Goal: Task Accomplishment & Management: Manage account settings

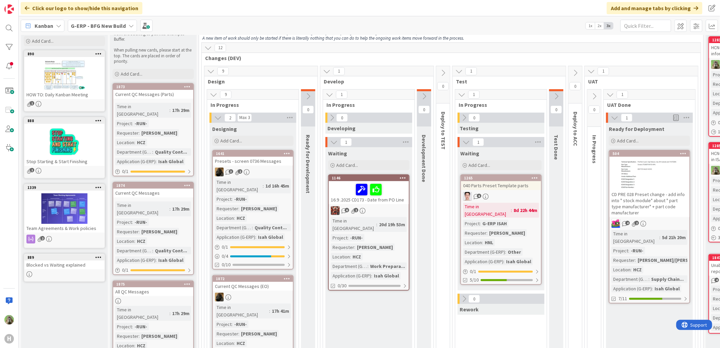
scroll to position [75, 0]
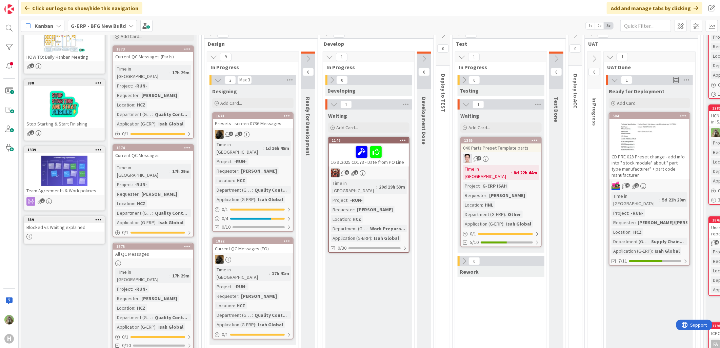
click at [271, 121] on div "Presets - screen 0736 Messages" at bounding box center [253, 123] width 80 height 9
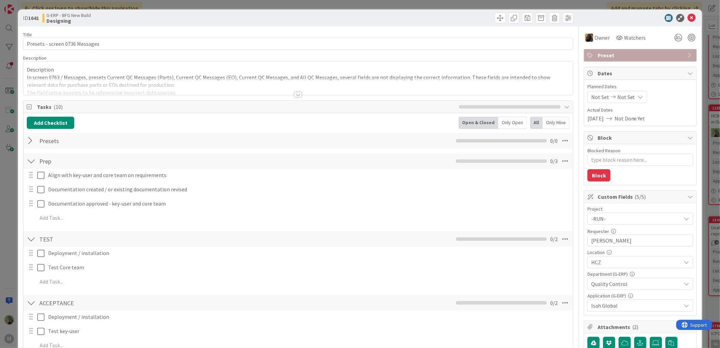
type textarea "x"
click at [13, 188] on div "ID 1641 G-ERP - BFG New Build Designing Title 30 / 128 Presets - screen 0736 Me…" at bounding box center [360, 174] width 720 height 348
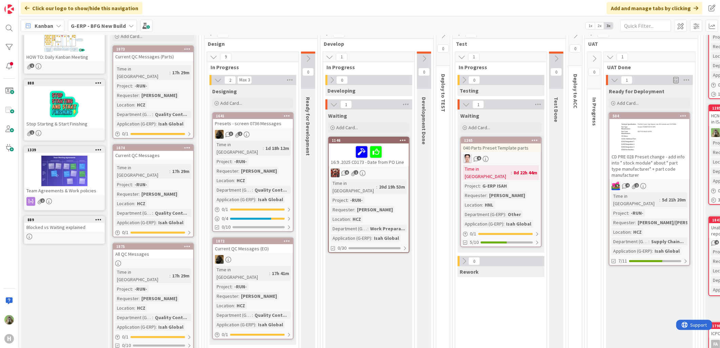
click at [105, 21] on div "G-ERP - BFG New Build" at bounding box center [102, 26] width 69 height 12
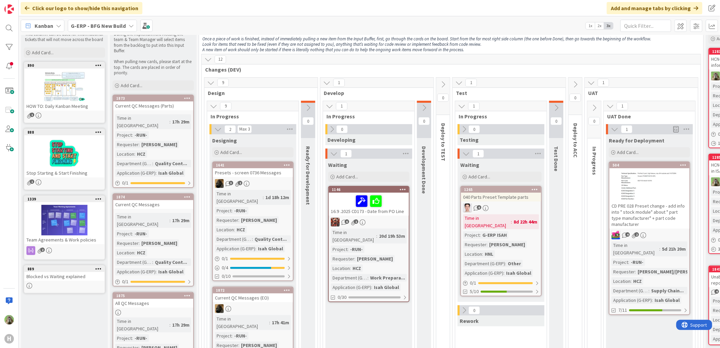
scroll to position [38, 0]
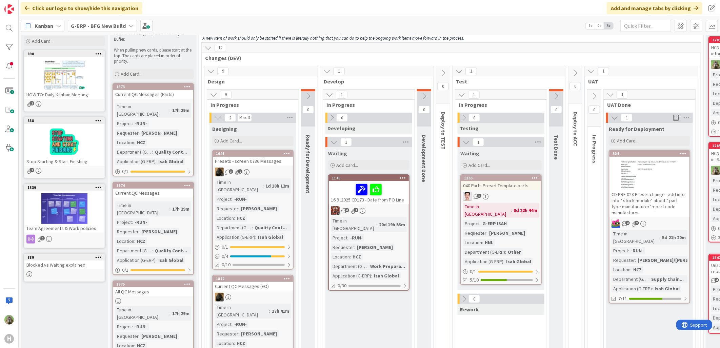
click at [95, 32] on div "G-ERP - BFG New Build" at bounding box center [102, 26] width 69 height 12
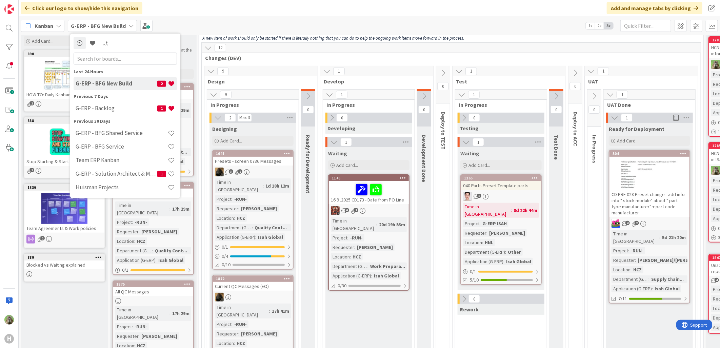
click at [120, 110] on h4 "G-ERP - Backlog" at bounding box center [117, 108] width 82 height 7
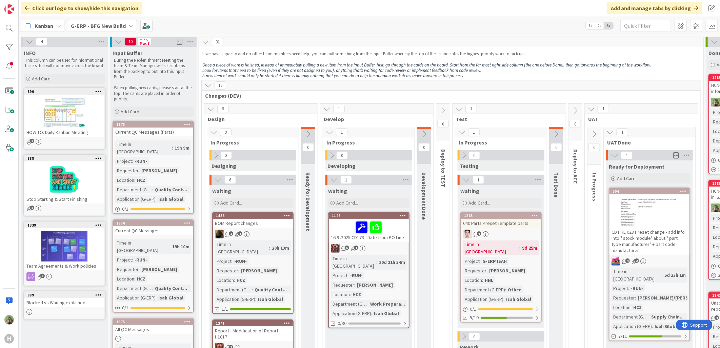
click at [128, 27] on icon at bounding box center [130, 25] width 5 height 5
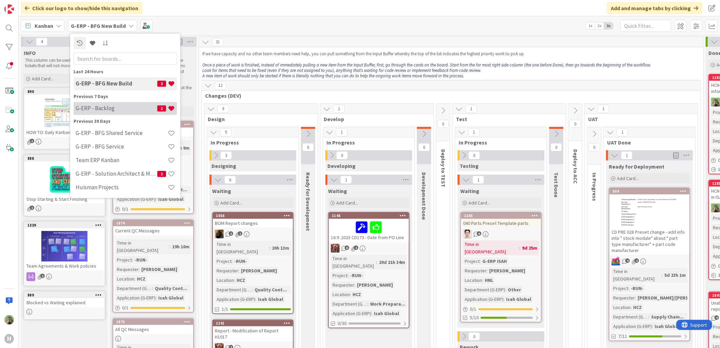
click at [129, 109] on h4 "G-ERP - Backlog" at bounding box center [117, 108] width 82 height 7
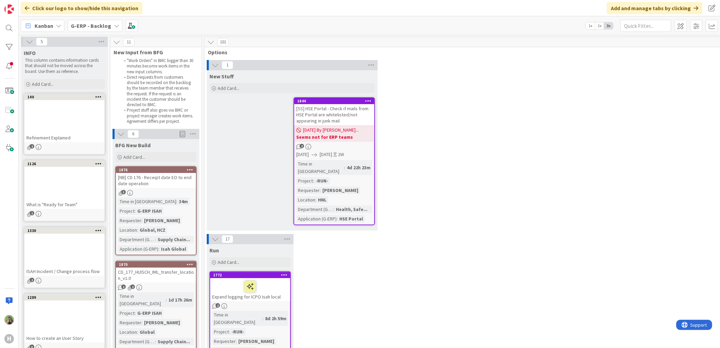
click at [208, 44] on icon at bounding box center [210, 41] width 7 height 7
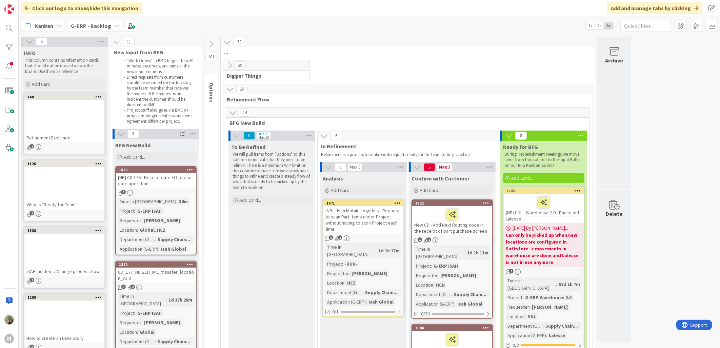
click at [229, 66] on icon at bounding box center [229, 65] width 7 height 7
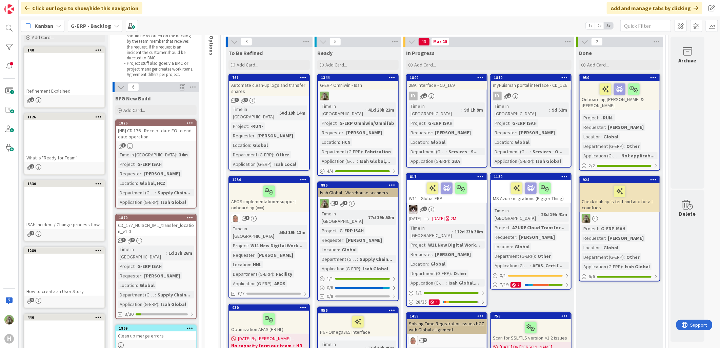
scroll to position [38, 0]
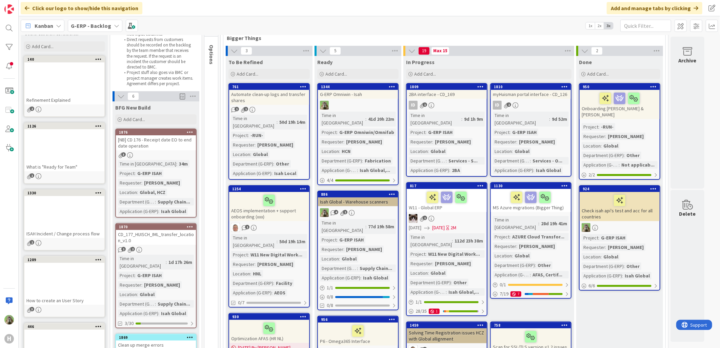
click at [97, 28] on b "G-ERP - Backlog" at bounding box center [91, 25] width 40 height 7
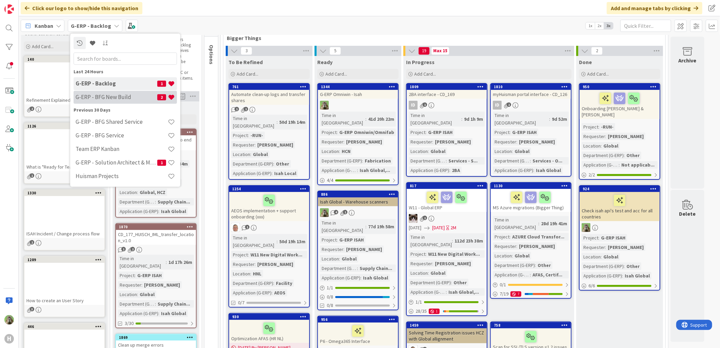
click at [116, 91] on div "G-ERP - BFG New Build 2" at bounding box center [125, 96] width 103 height 13
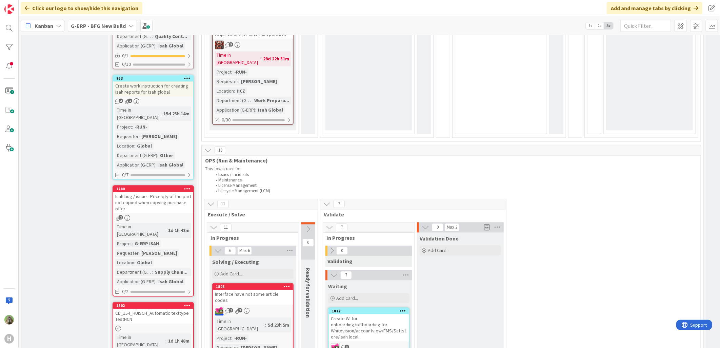
scroll to position [978, 0]
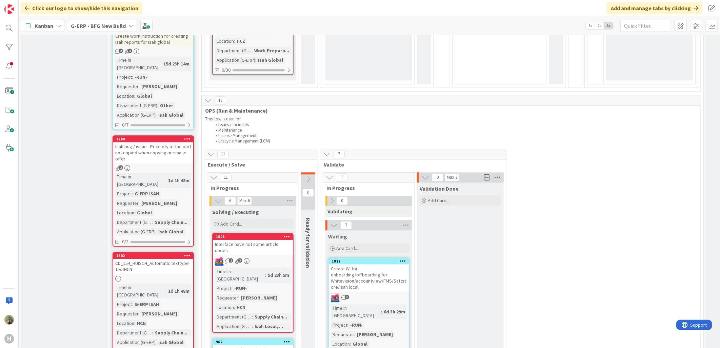
click at [499, 172] on icon at bounding box center [497, 177] width 9 height 10
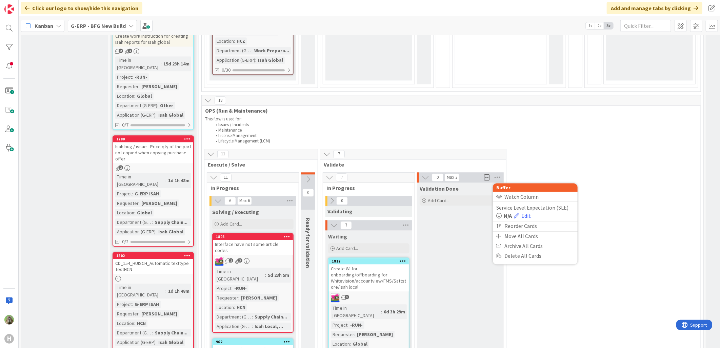
click at [549, 127] on li "Maintenance" at bounding box center [454, 129] width 485 height 5
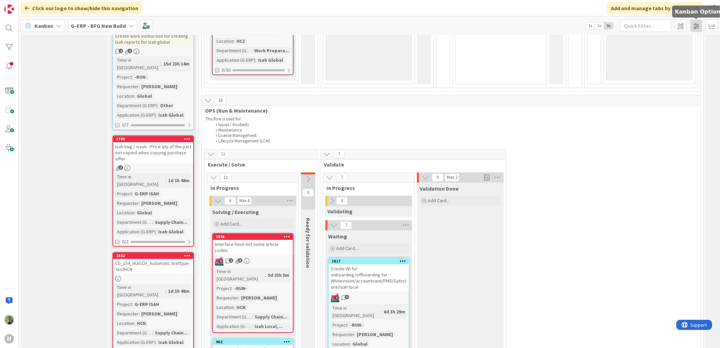
click at [690, 27] on span at bounding box center [696, 26] width 12 height 12
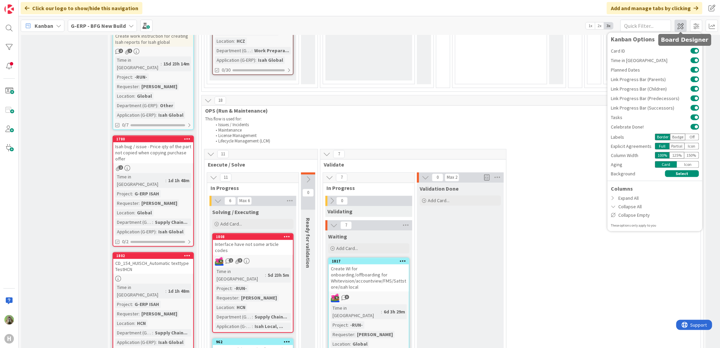
click at [682, 26] on span at bounding box center [680, 26] width 12 height 12
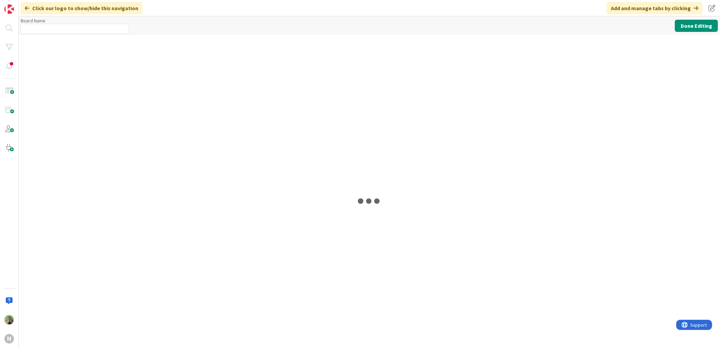
type input "G-ERP - BFG New Build"
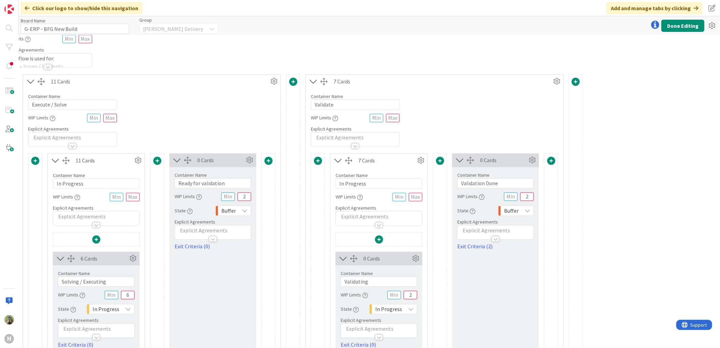
scroll to position [828, 271]
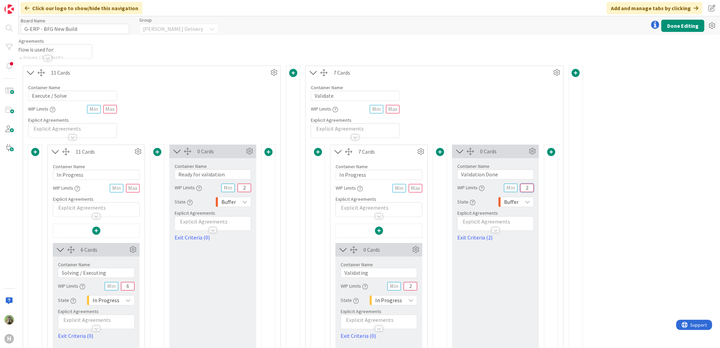
click at [527, 187] on input "2" at bounding box center [527, 188] width 14 height 8
type input "4"
click at [680, 28] on button "Done Editing" at bounding box center [682, 26] width 43 height 12
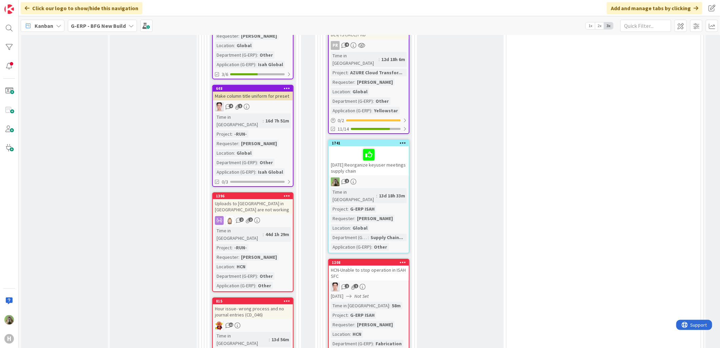
scroll to position [1543, 0]
